Goal: Transaction & Acquisition: Obtain resource

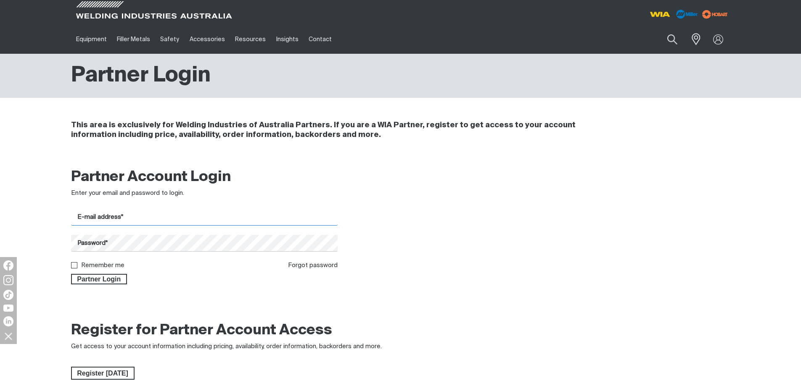
click at [97, 219] on input "E-mail address*" at bounding box center [204, 217] width 267 height 16
type input "O"
type input "[EMAIL_ADDRESS][DOMAIN_NAME]"
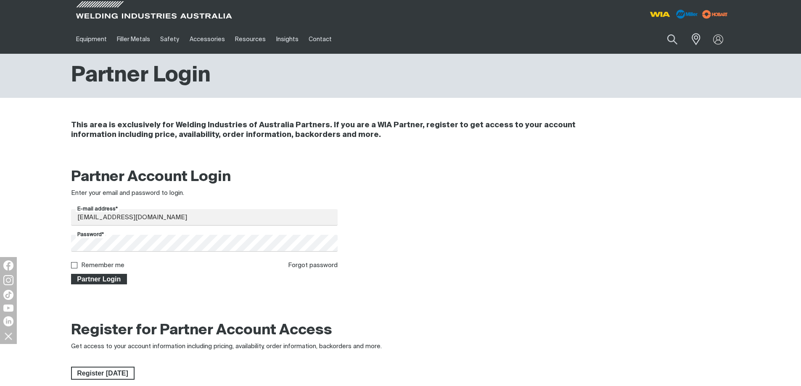
click at [100, 278] on span "Partner Login" at bounding box center [99, 279] width 55 height 11
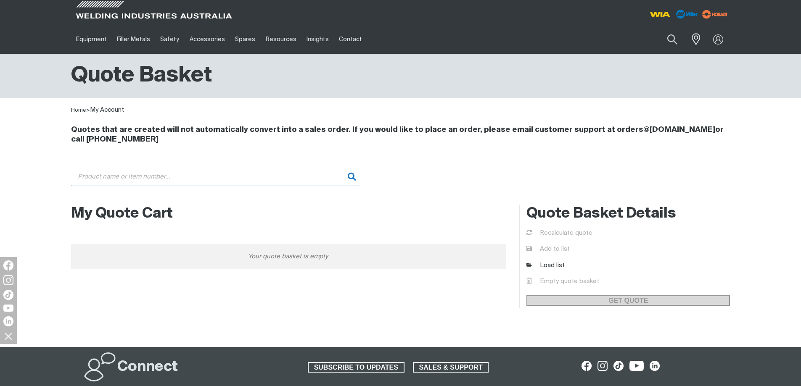
click at [156, 175] on input "Search" at bounding box center [215, 176] width 289 height 19
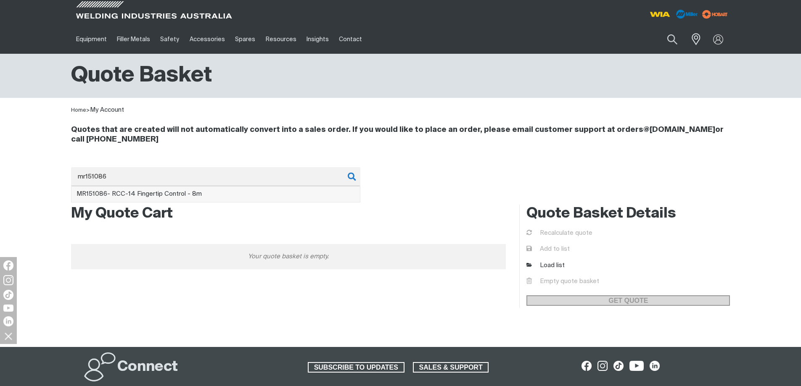
click at [150, 194] on span "MR151086 - RCC-14 Fingertip Control - 8m" at bounding box center [139, 194] width 125 height 6
type input "MR151086 - RCC-14 Fingertip Control - 8m"
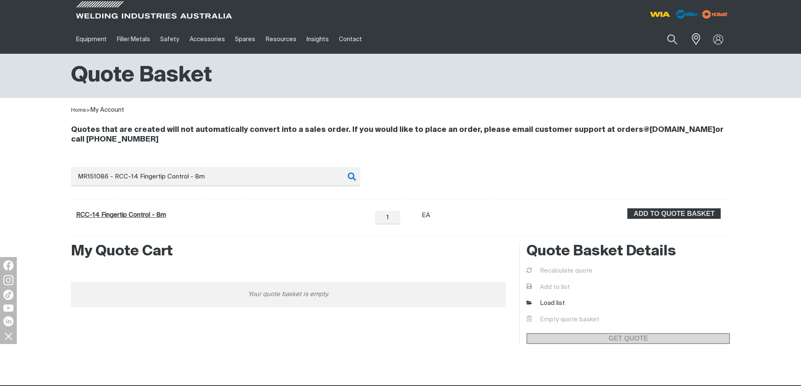
click at [139, 215] on link "RCC-14 Fingertip Control - 8m" at bounding box center [121, 215] width 90 height 6
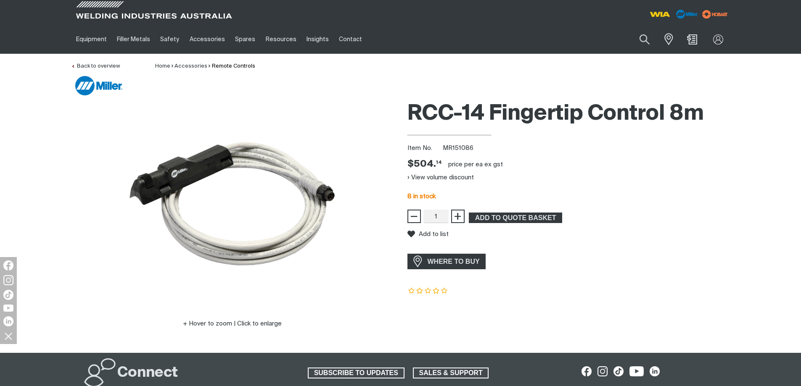
click at [650, 209] on div "RCC-14 Fingertip Control 8m Item No. MR151086 Price $504.14 $504. 14 price per …" at bounding box center [568, 224] width 323 height 256
click at [566, 193] on div "8 in stock" at bounding box center [568, 197] width 323 height 10
click at [659, 235] on div "Add to list" at bounding box center [568, 234] width 323 height 22
click at [25, 165] on div "Hover to zoom | Click to enlarge RCC-14 Fingertip Control 8m Item No. MR151086 …" at bounding box center [400, 224] width 801 height 256
